Goal: Obtain resource: Download file/media

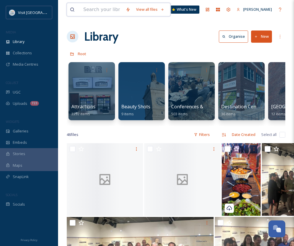
click at [108, 11] on input at bounding box center [101, 9] width 42 height 13
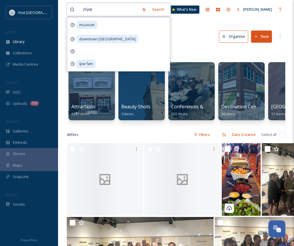
type input "river"
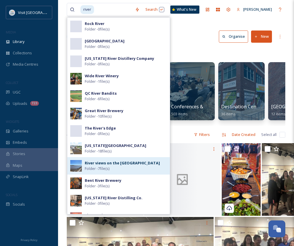
click at [105, 166] on span "Folder - 7 file(s)" at bounding box center [97, 169] width 25 height 6
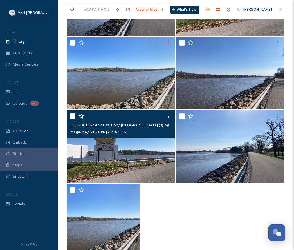
scroll to position [131, 0]
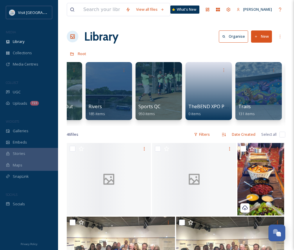
scroll to position [0, 680]
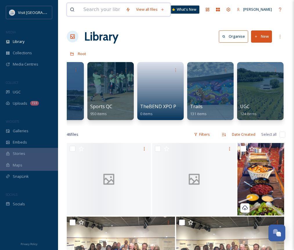
click at [119, 8] on input at bounding box center [101, 9] width 42 height 13
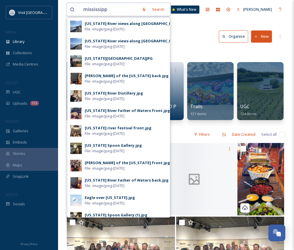
type input "[US_STATE]"
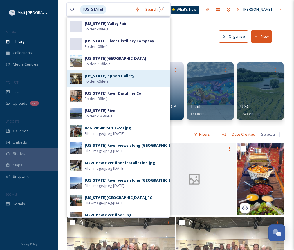
scroll to position [29, 0]
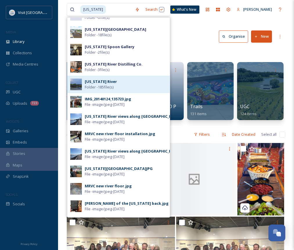
click at [113, 87] on span "Folder - 185 file(s)" at bounding box center [99, 87] width 29 height 6
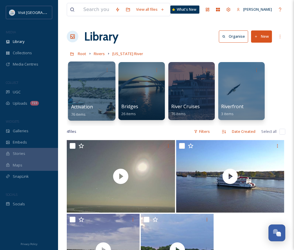
click at [90, 89] on div at bounding box center [91, 91] width 47 height 59
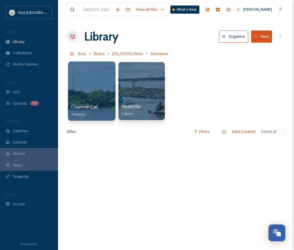
click at [85, 90] on div at bounding box center [91, 91] width 47 height 59
click at [125, 52] on span "[US_STATE] River" at bounding box center [127, 53] width 31 height 5
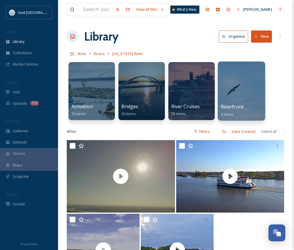
click at [252, 89] on div at bounding box center [241, 91] width 47 height 59
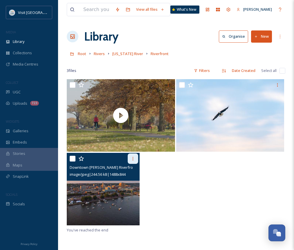
click at [129, 158] on div at bounding box center [133, 158] width 10 height 10
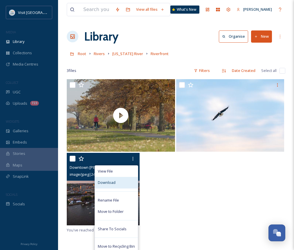
click at [124, 184] on div "Download" at bounding box center [116, 182] width 43 height 11
